Goal: Navigation & Orientation: Find specific page/section

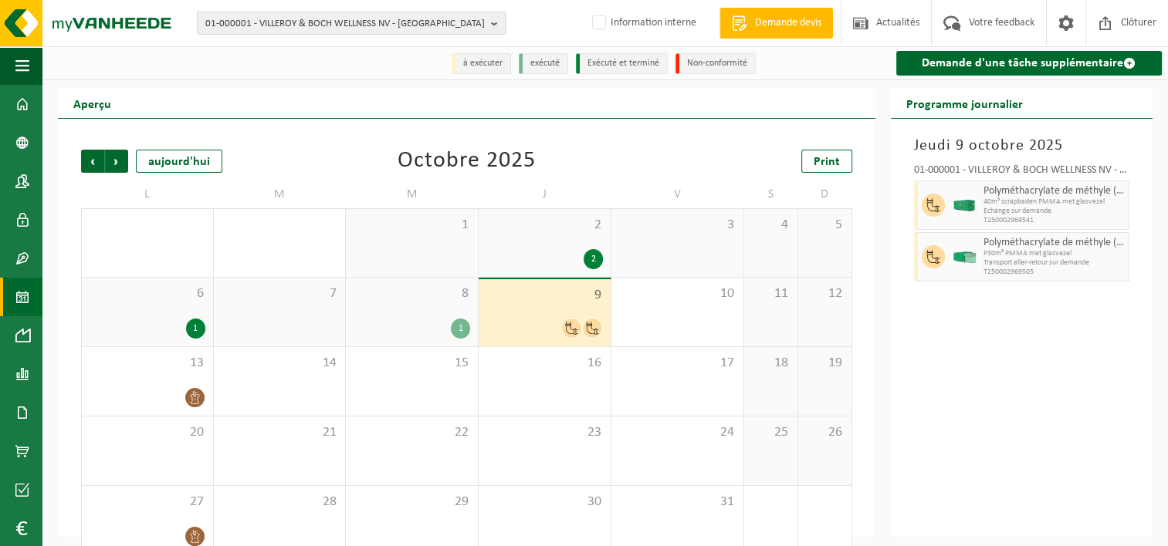
click at [361, 17] on span "01-000001 - VILLEROY & BOCH WELLNESS NV - ROESELARE" at bounding box center [344, 23] width 279 height 23
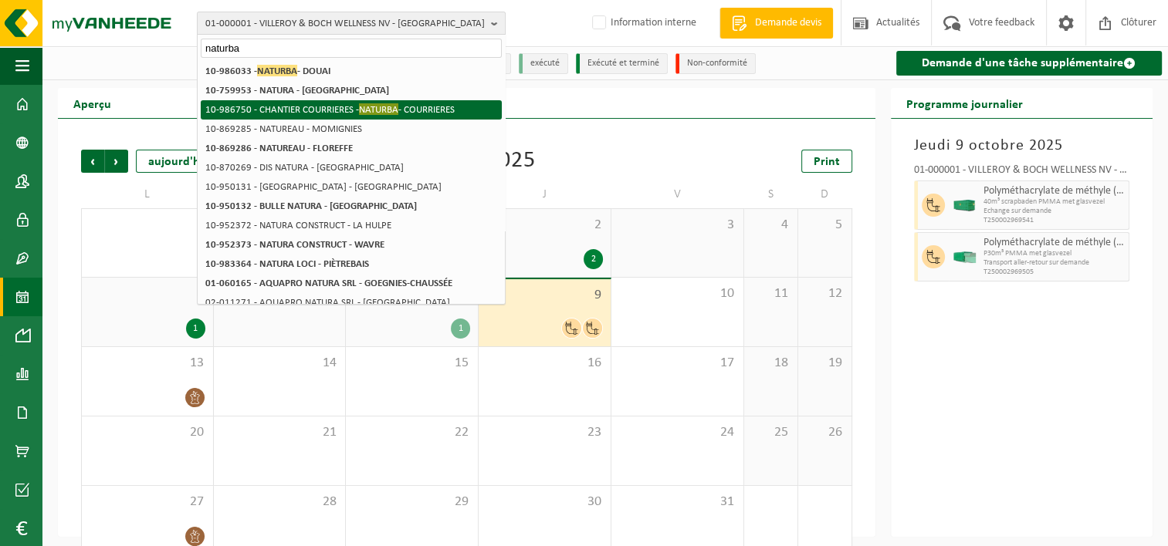
type input "naturba"
click at [340, 115] on li "10-986750 - CHANTIER COURRIERES - NATURBA - COURRIERES" at bounding box center [351, 109] width 301 height 19
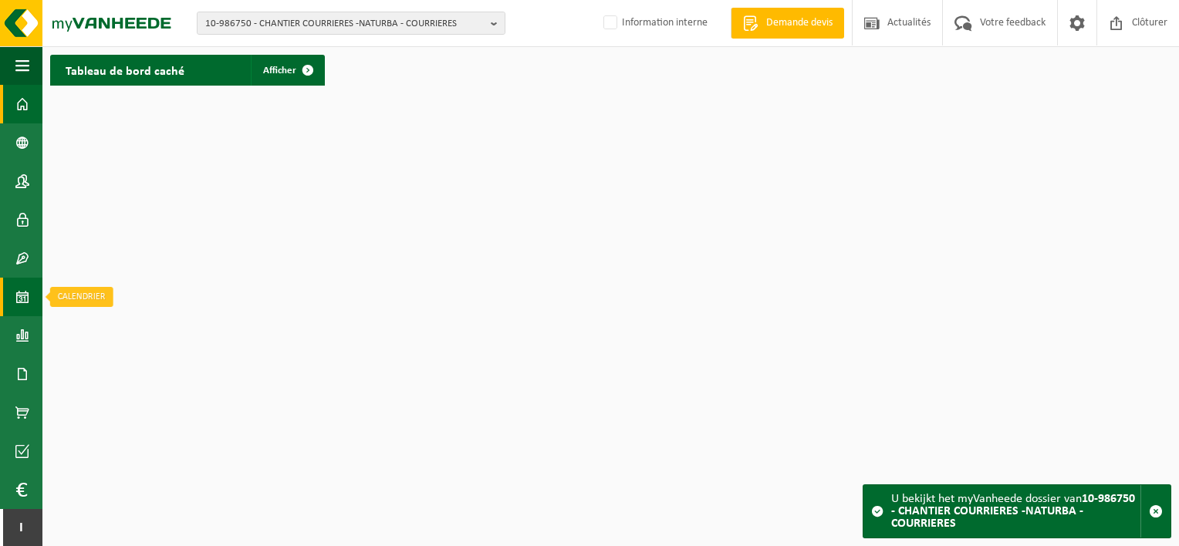
click at [25, 301] on span at bounding box center [22, 297] width 14 height 39
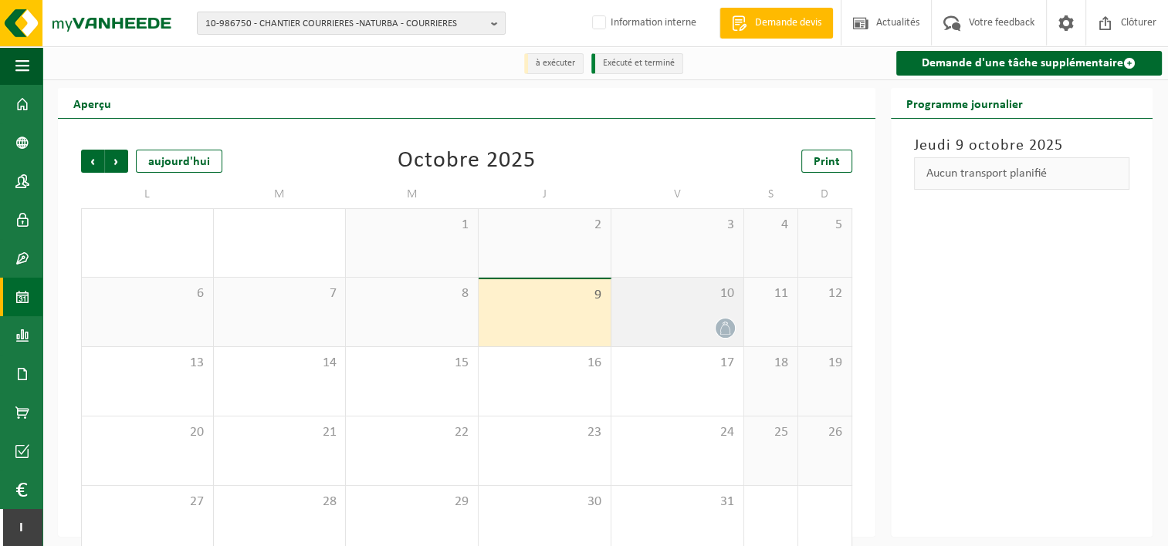
click at [716, 338] on div at bounding box center [677, 328] width 117 height 21
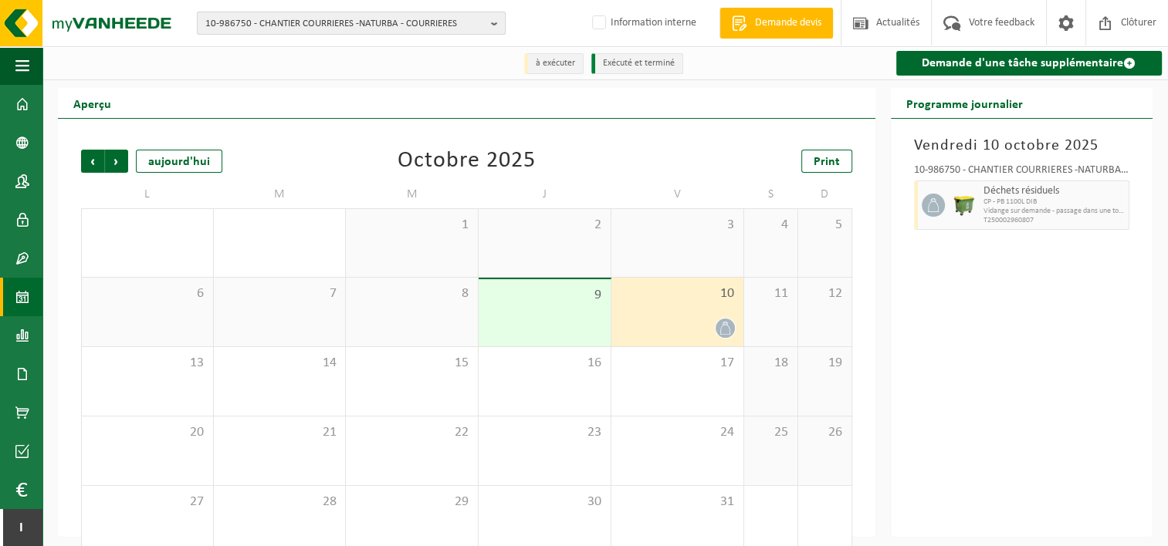
click at [292, 19] on span "10-986750 - CHANTIER COURRIERES -NATURBA - COURRIERES" at bounding box center [344, 23] width 279 height 23
type input "b"
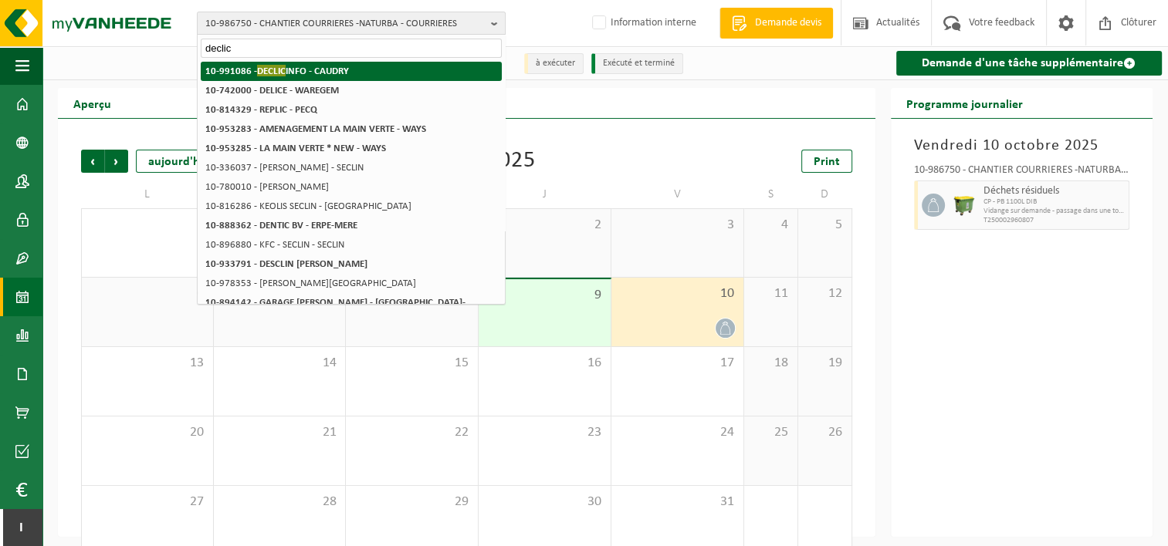
type input "declic"
click at [312, 69] on strong "10-991086 - DECLIC INFO - CAUDRY" at bounding box center [277, 71] width 144 height 12
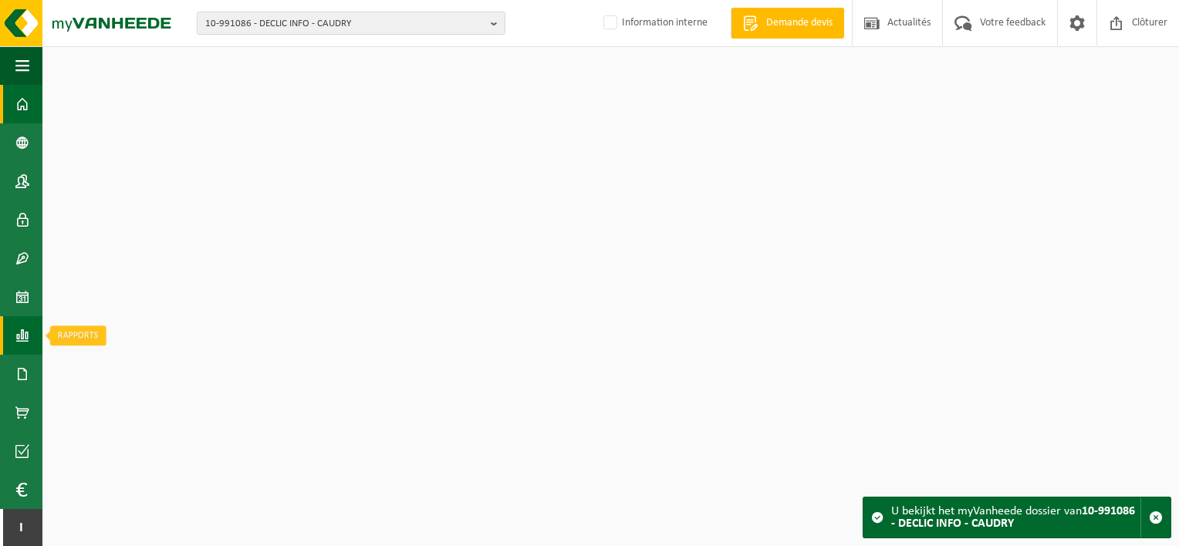
click at [25, 325] on span at bounding box center [22, 335] width 14 height 39
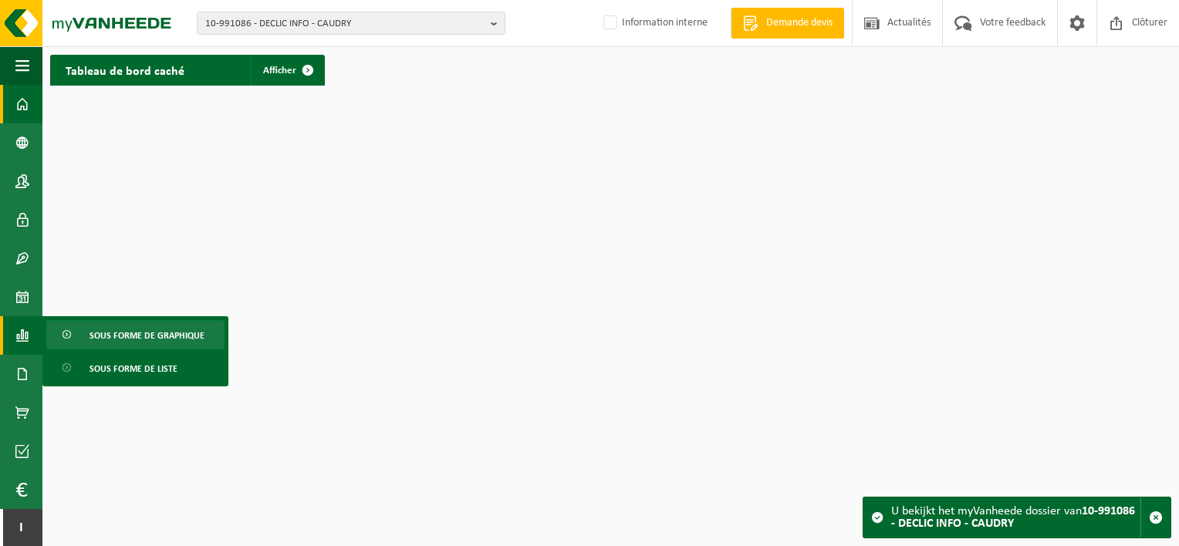
click at [90, 344] on span "Sous forme de graphique" at bounding box center [147, 335] width 115 height 29
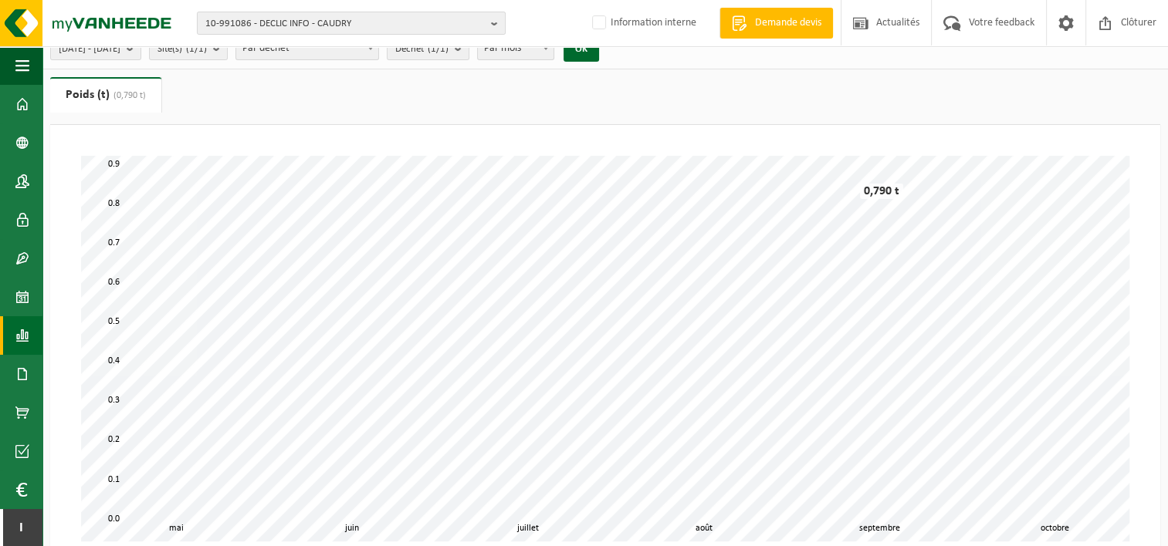
scroll to position [18, 0]
click at [30, 301] on link "Calendrier" at bounding box center [21, 297] width 42 height 39
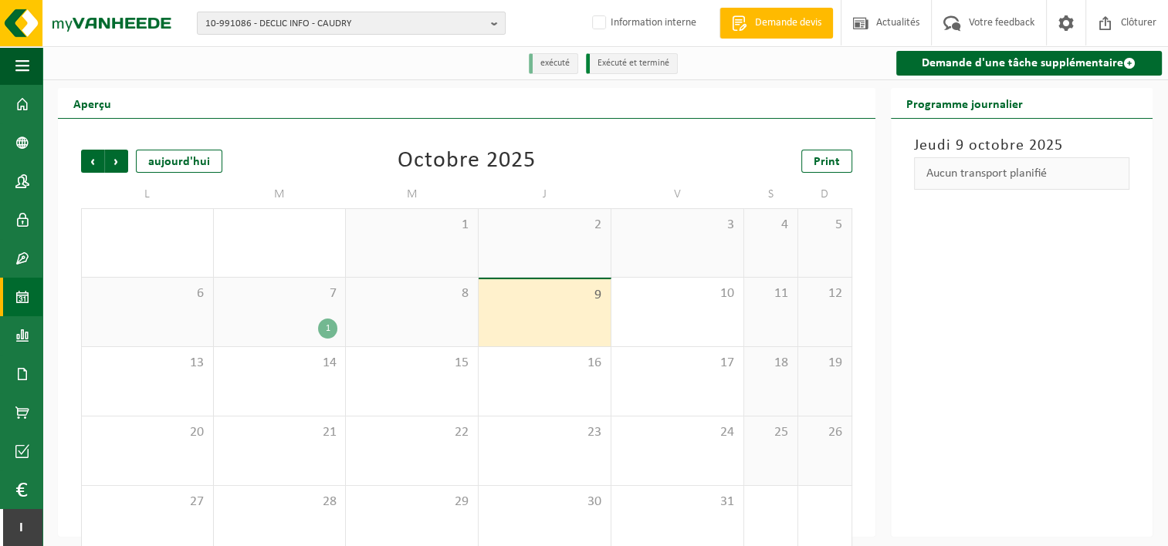
click at [330, 323] on div "1" at bounding box center [327, 329] width 19 height 20
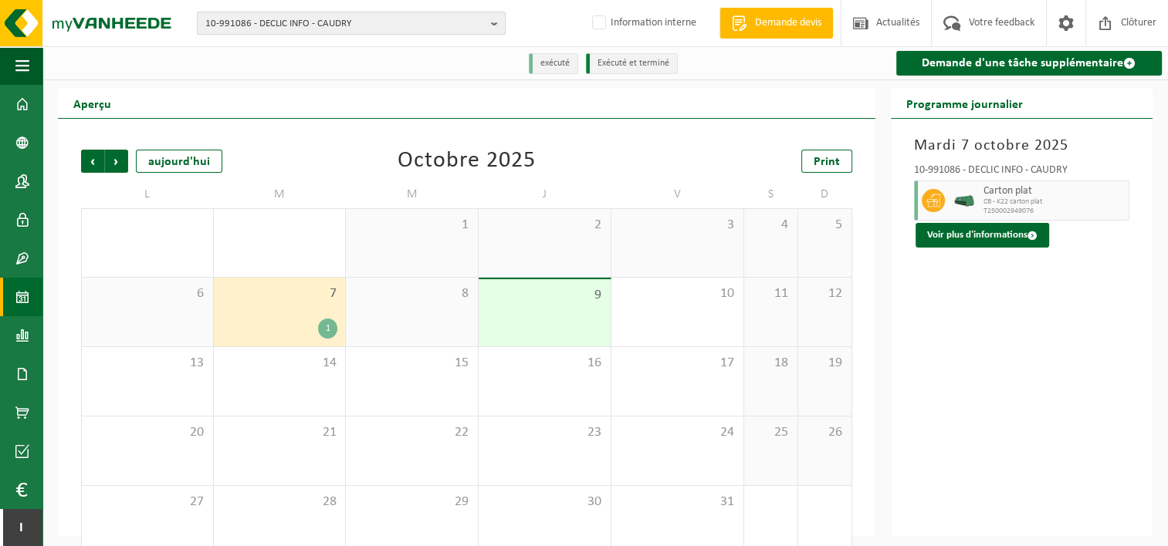
click at [325, 25] on span "10-991086 - DECLIC INFO - CAUDRY" at bounding box center [344, 23] width 279 height 23
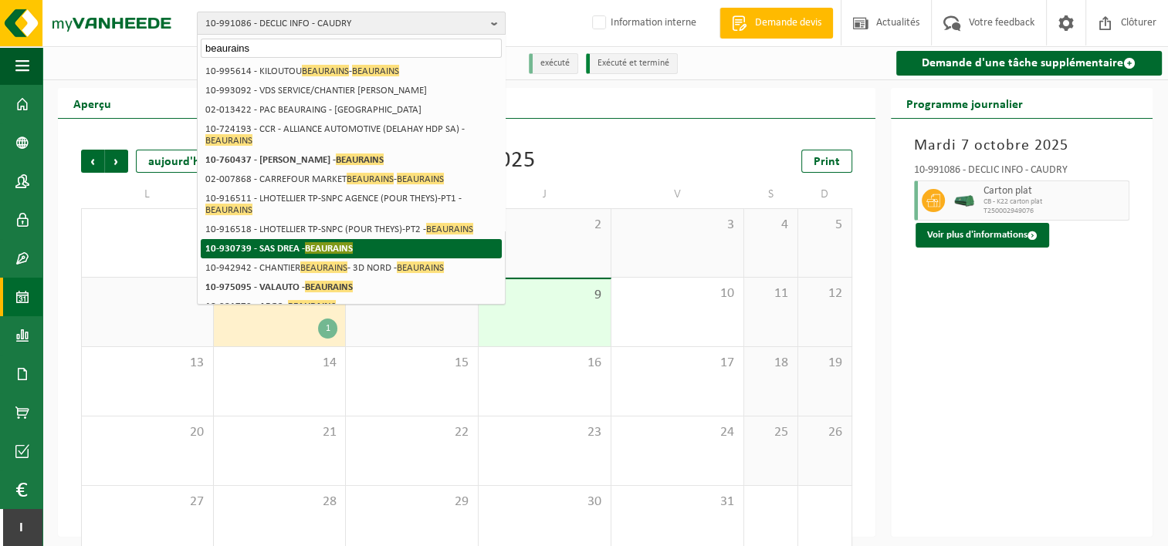
type input "beaurains"
click at [352, 242] on span "BEAURAINS" at bounding box center [329, 248] width 48 height 12
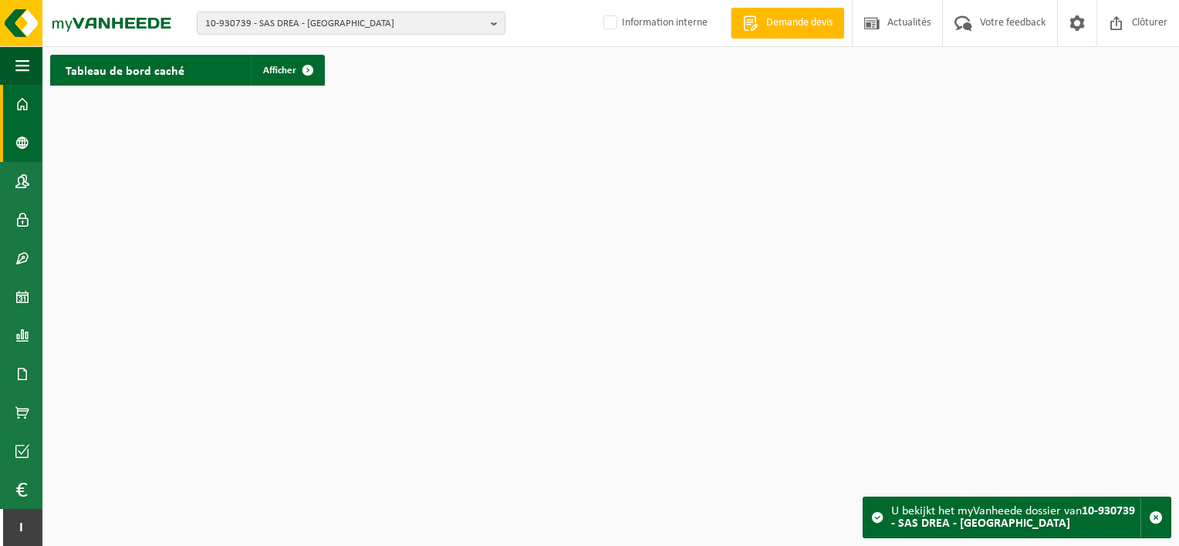
click at [19, 136] on span at bounding box center [22, 142] width 14 height 39
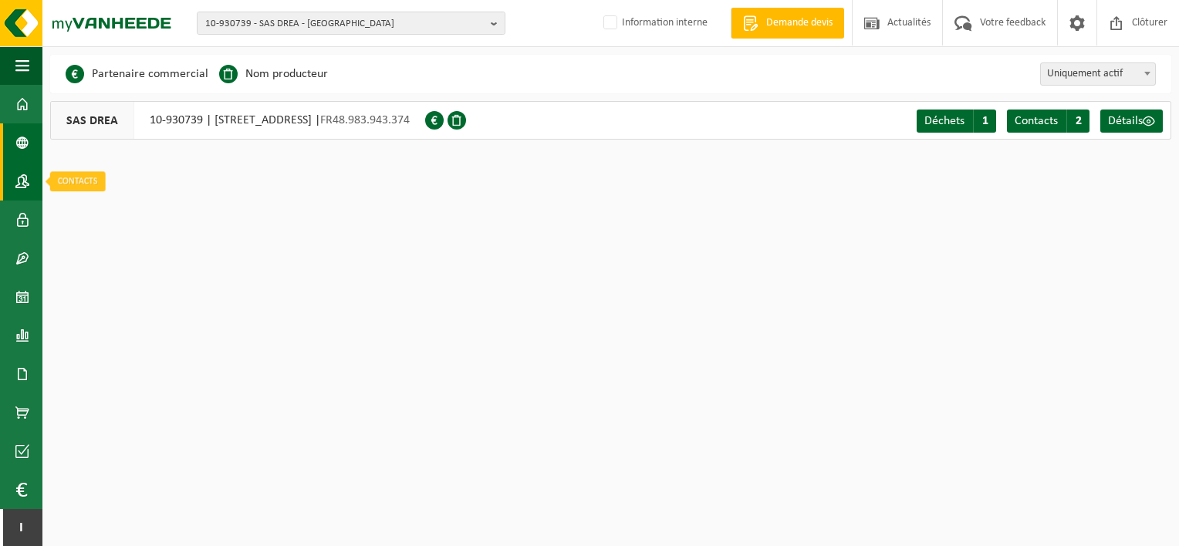
click at [16, 187] on span at bounding box center [22, 181] width 14 height 39
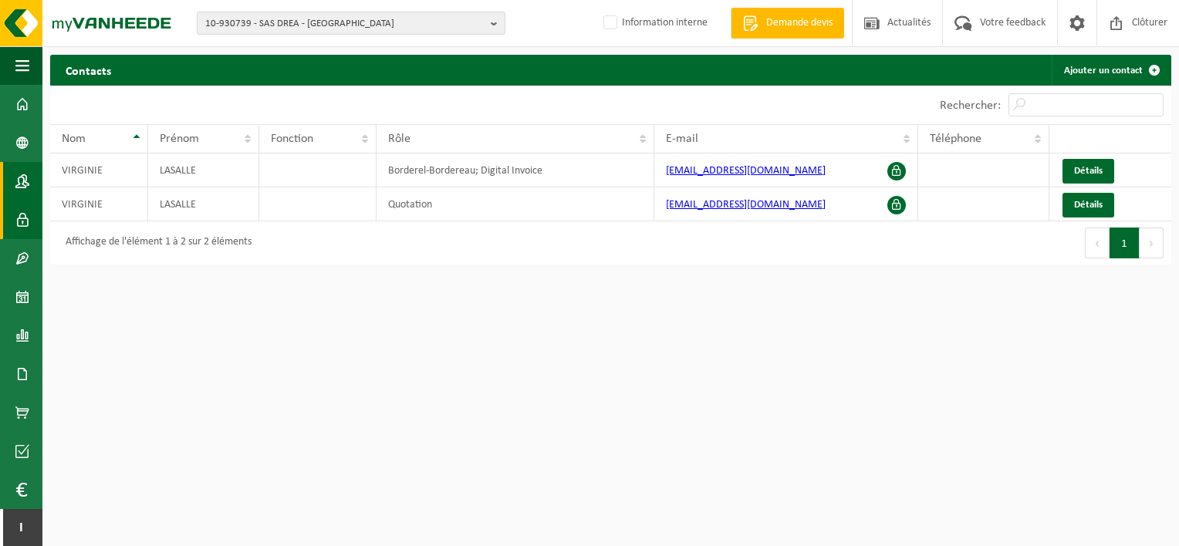
click at [22, 227] on span at bounding box center [22, 220] width 14 height 39
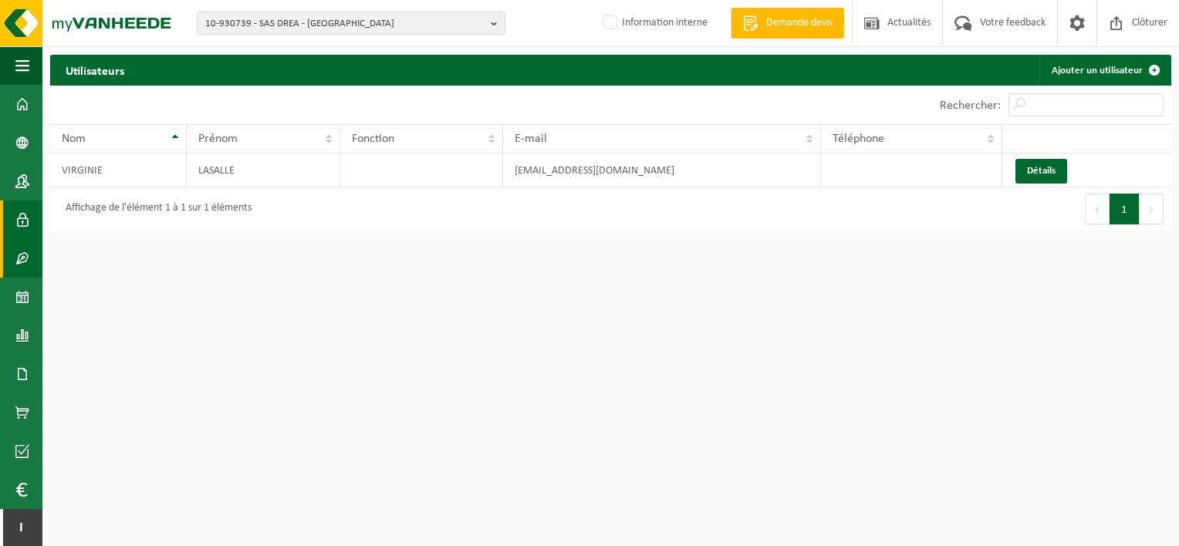
click at [30, 269] on link "Contrat(s)" at bounding box center [21, 258] width 42 height 39
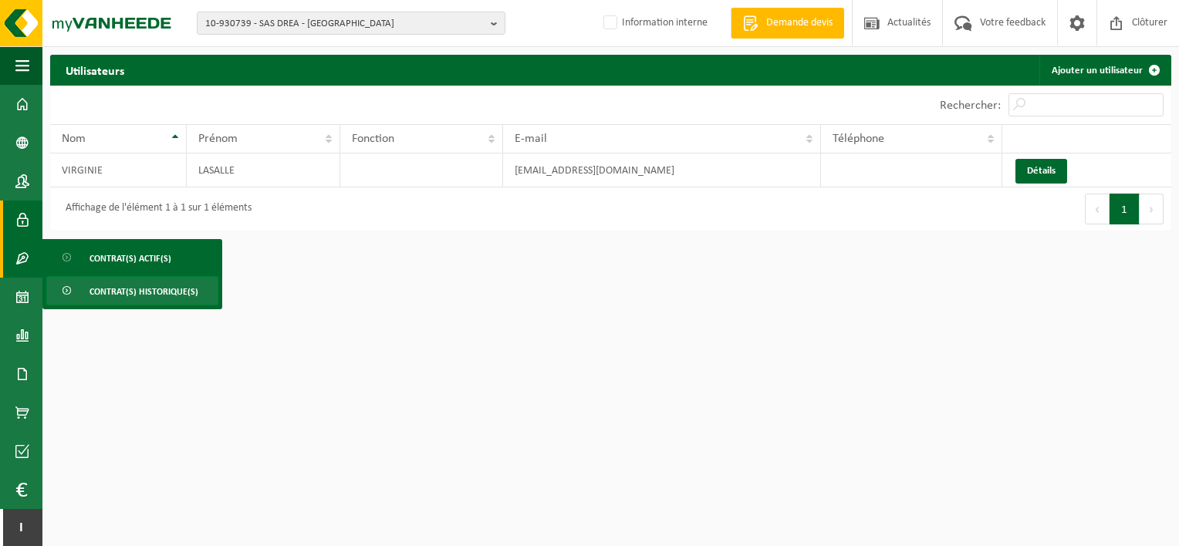
click at [120, 296] on span "Contrat(s) historique(s)" at bounding box center [144, 291] width 109 height 29
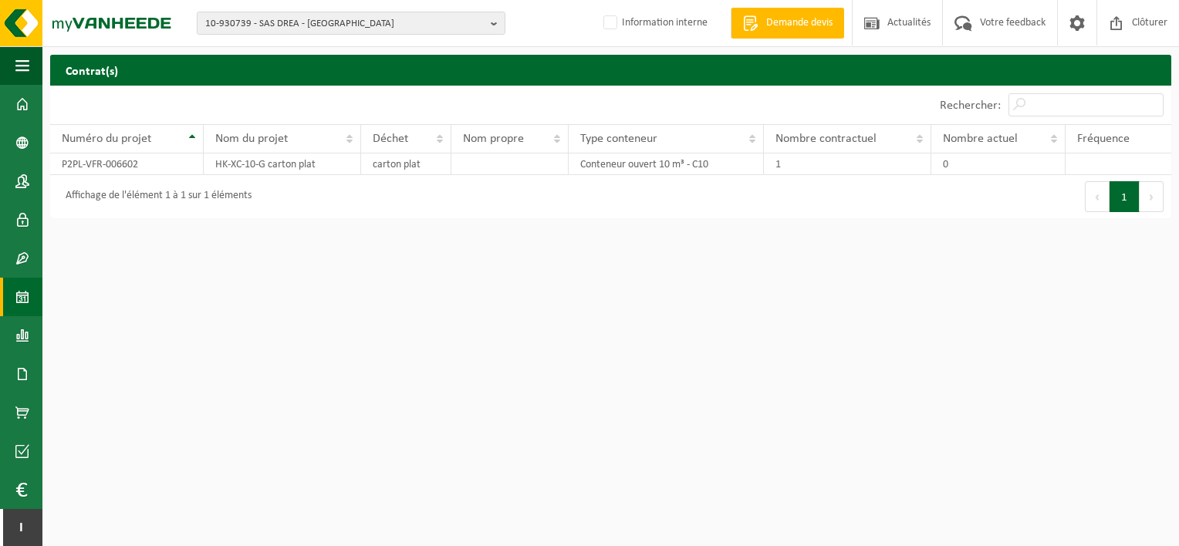
click at [23, 292] on span at bounding box center [22, 297] width 14 height 39
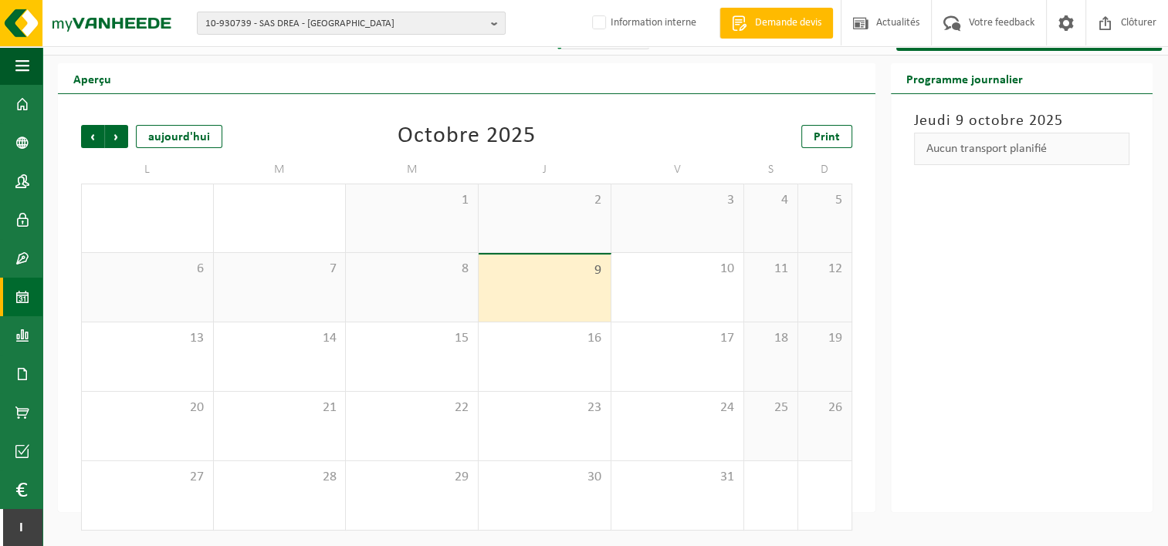
scroll to position [7, 0]
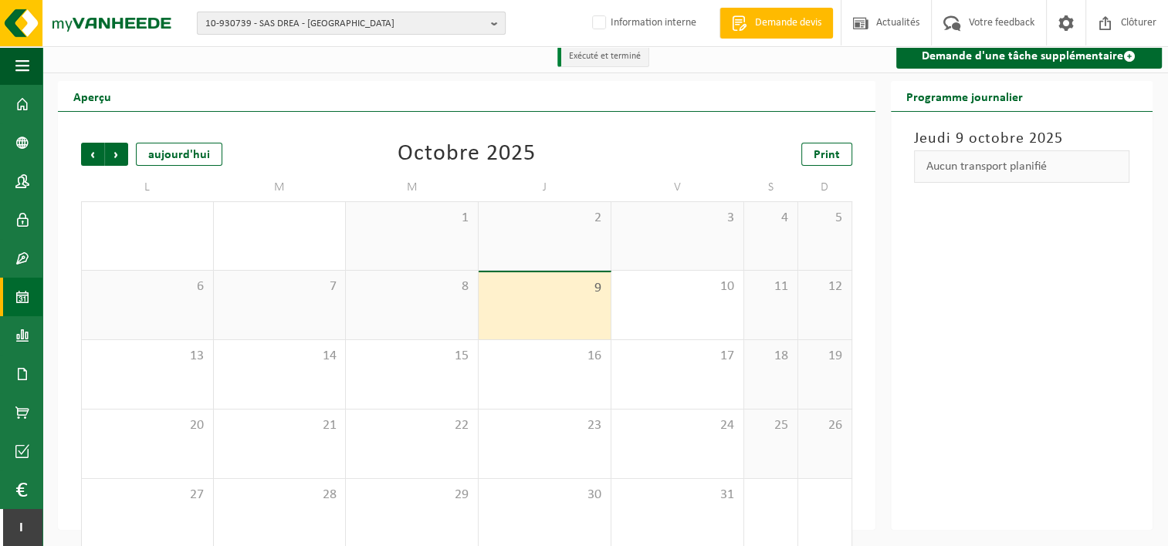
click at [324, 27] on span "10-930739 - SAS DREA - BEAURAINS" at bounding box center [344, 23] width 279 height 23
type input "l"
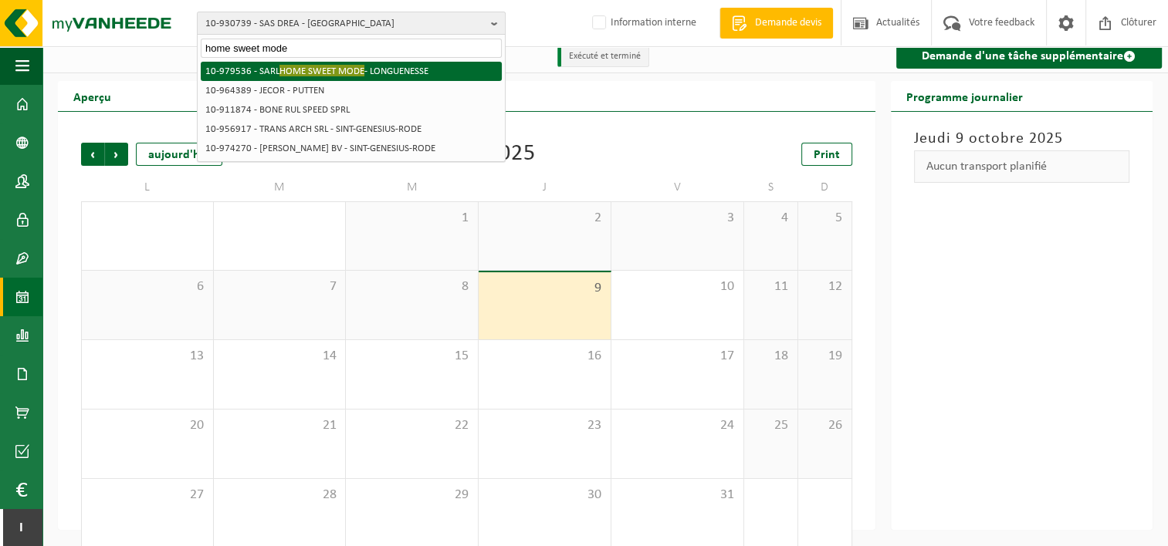
type input "home sweet mode"
click at [438, 63] on li "10-979536 - SARL HOME SWEET MODE - LONGUENESSE" at bounding box center [351, 71] width 301 height 19
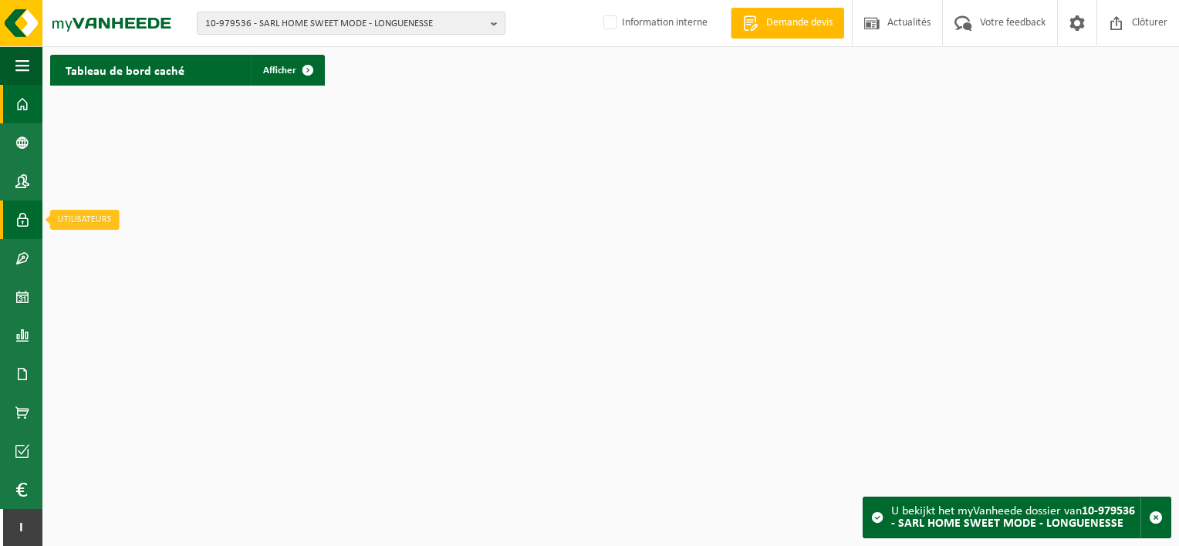
click at [22, 213] on span at bounding box center [22, 220] width 14 height 39
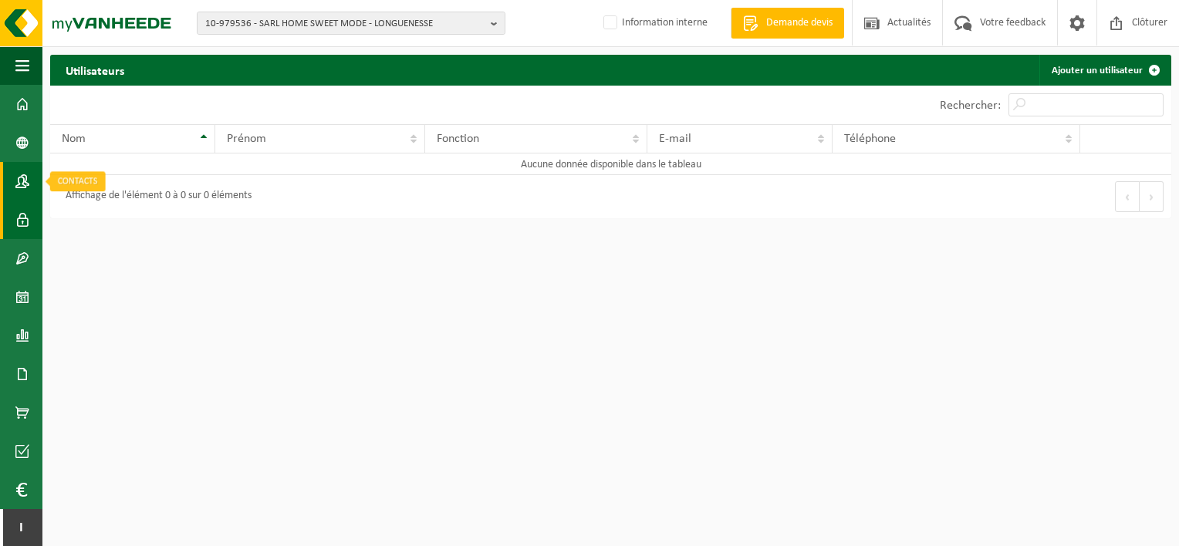
click at [31, 184] on link "Contacts" at bounding box center [21, 181] width 42 height 39
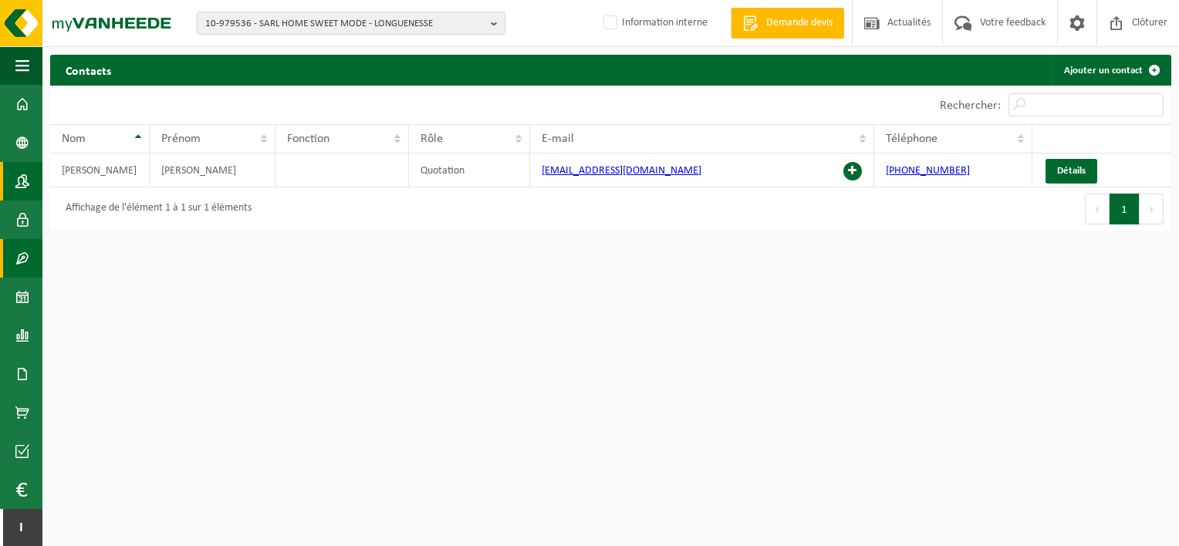
click at [16, 265] on span at bounding box center [22, 258] width 14 height 39
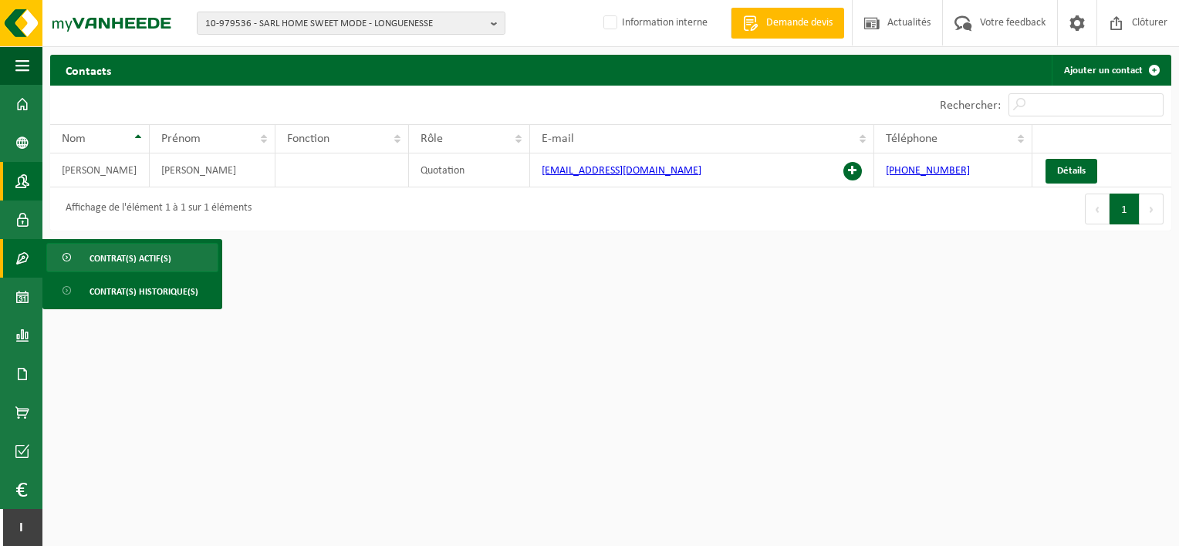
click at [83, 267] on link "Contrat(s) actif(s)" at bounding box center [132, 257] width 172 height 29
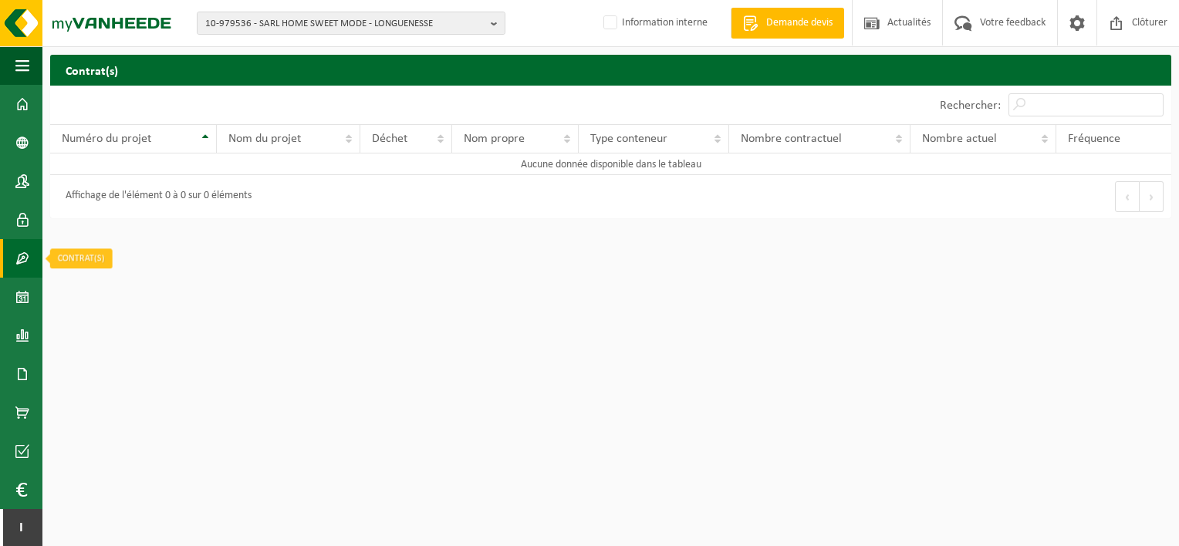
click at [34, 265] on link "Contrat(s)" at bounding box center [21, 258] width 42 height 39
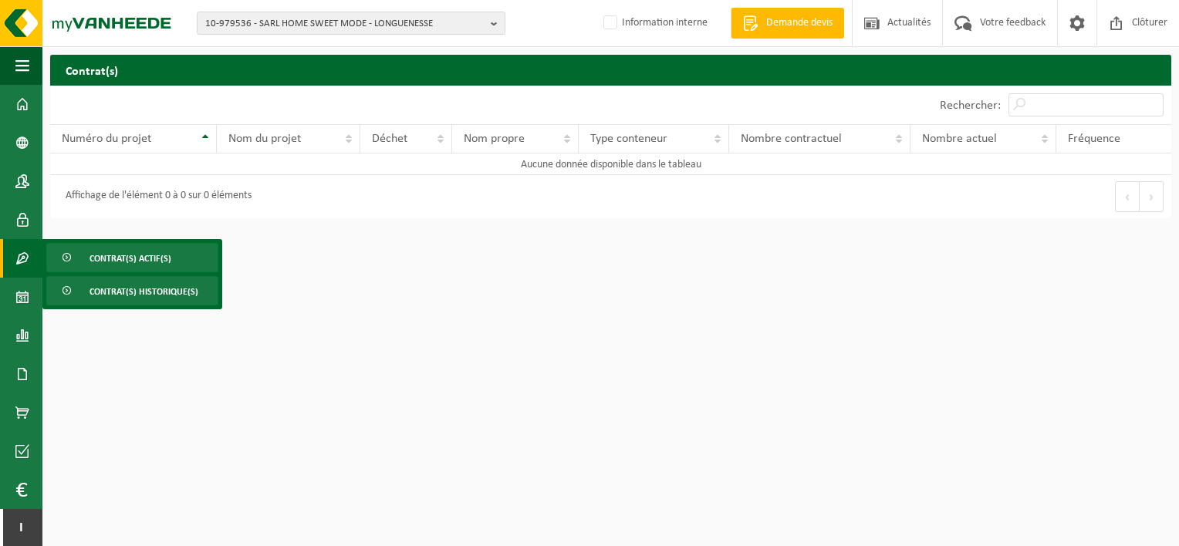
click at [63, 296] on span at bounding box center [68, 291] width 12 height 29
